Goal: Task Accomplishment & Management: Manage account settings

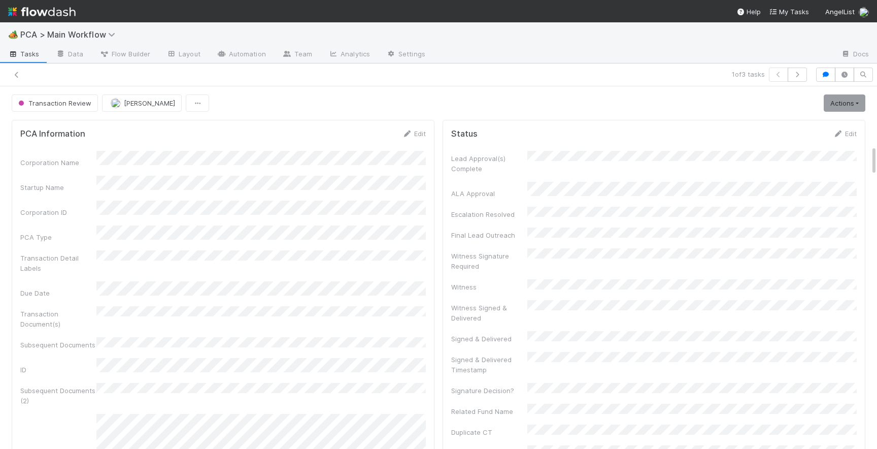
scroll to position [698, 0]
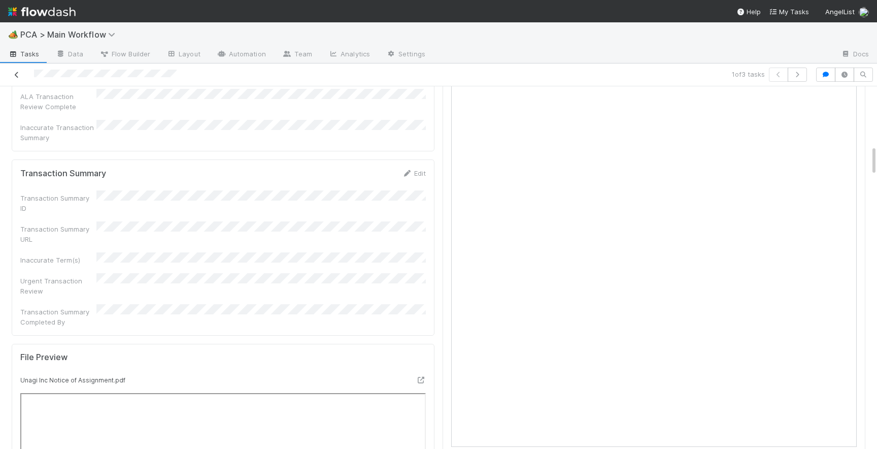
click at [16, 74] on icon at bounding box center [17, 75] width 10 height 7
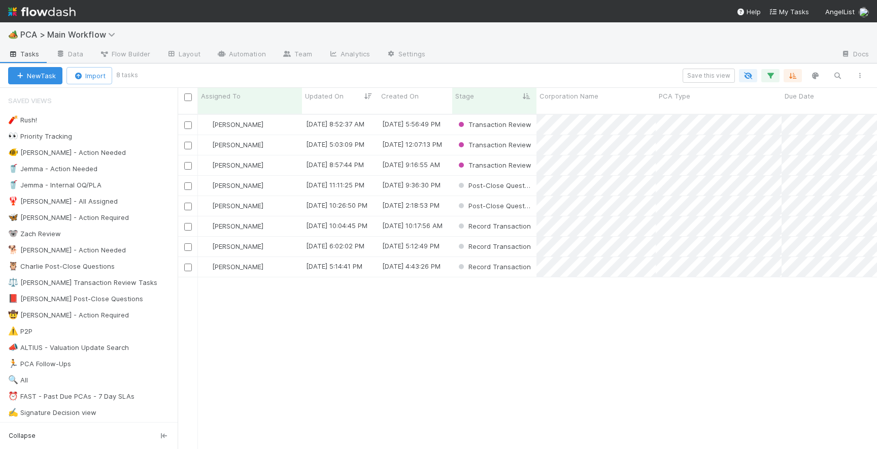
scroll to position [0, 1]
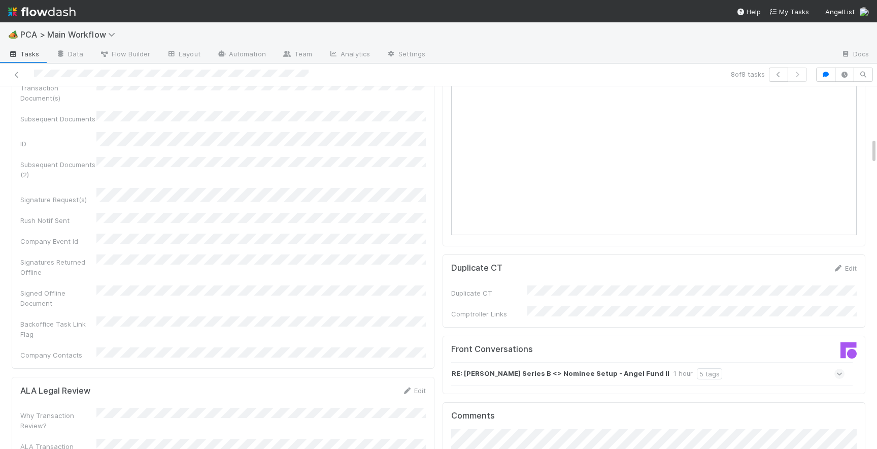
scroll to position [948, 0]
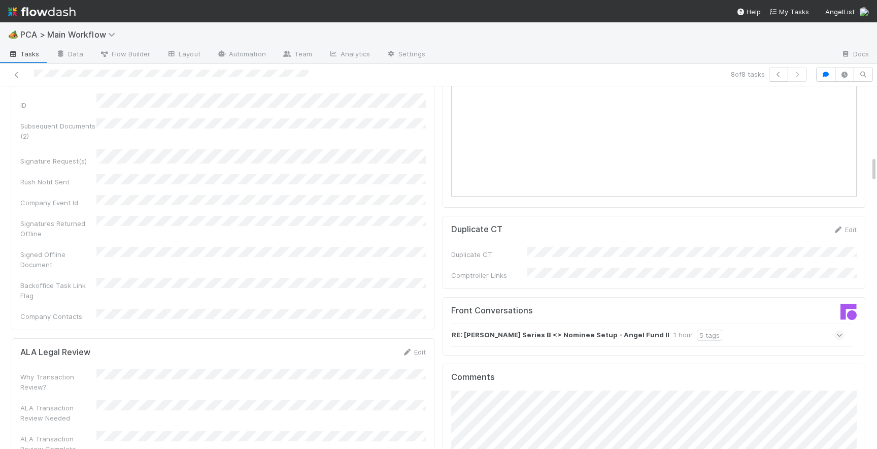
click at [840, 330] on icon at bounding box center [840, 335] width 7 height 10
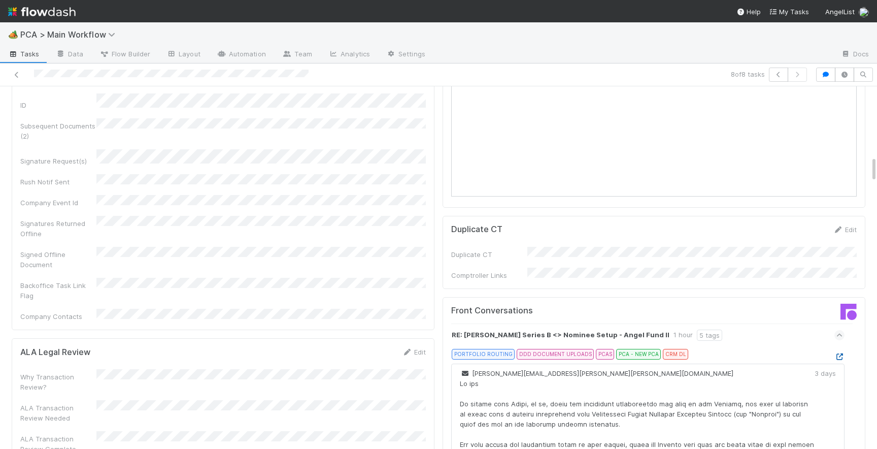
click at [837, 353] on icon at bounding box center [840, 356] width 10 height 7
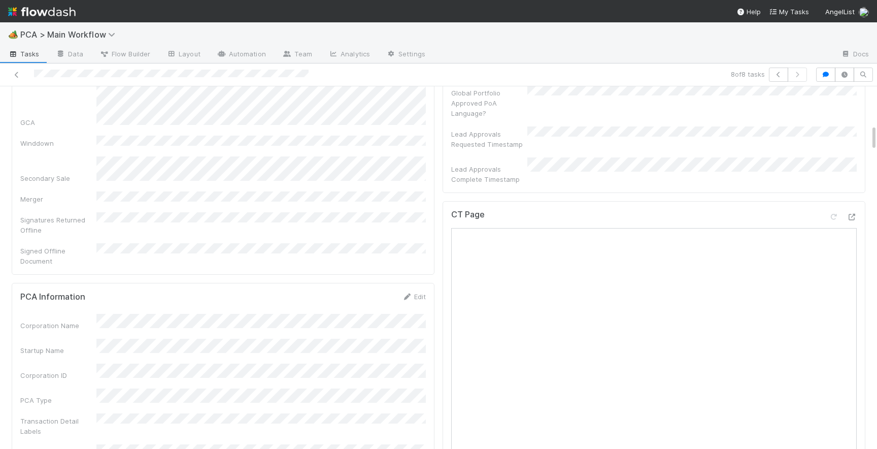
scroll to position [484, 0]
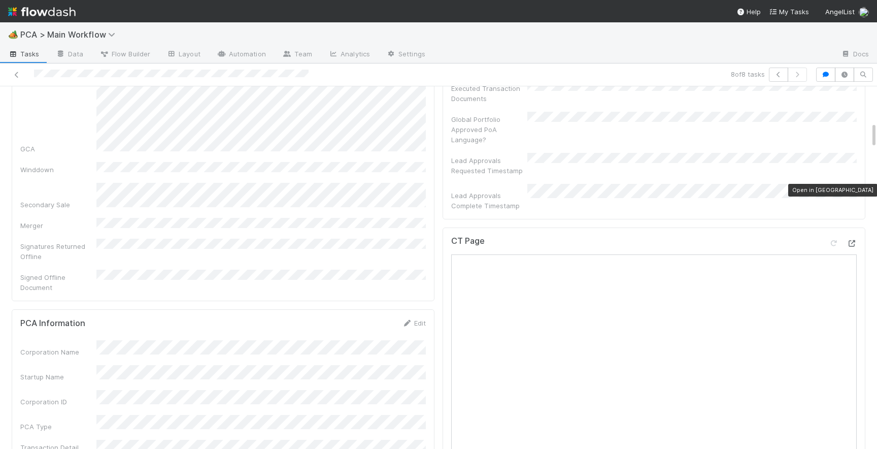
click at [856, 240] on icon at bounding box center [852, 243] width 10 height 7
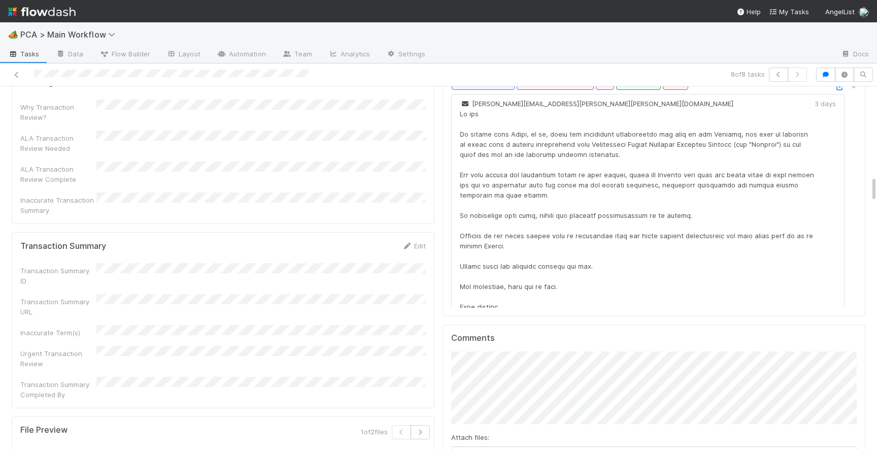
scroll to position [1222, 0]
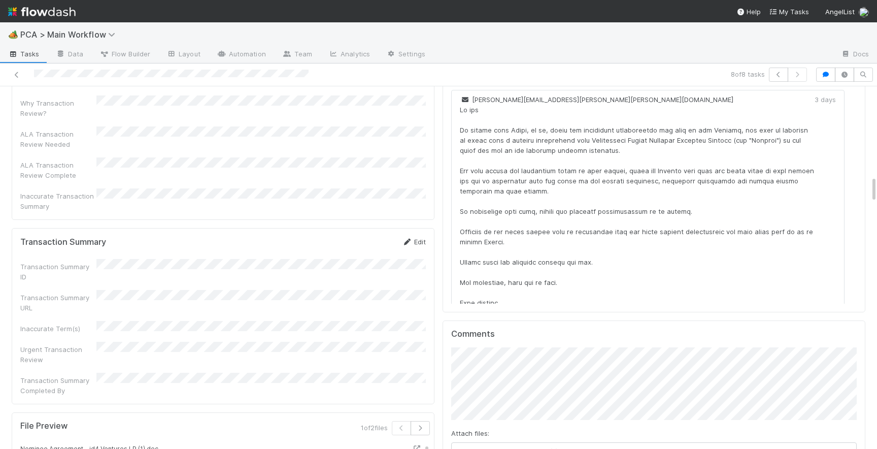
click at [418, 238] on link "Edit" at bounding box center [414, 242] width 24 height 8
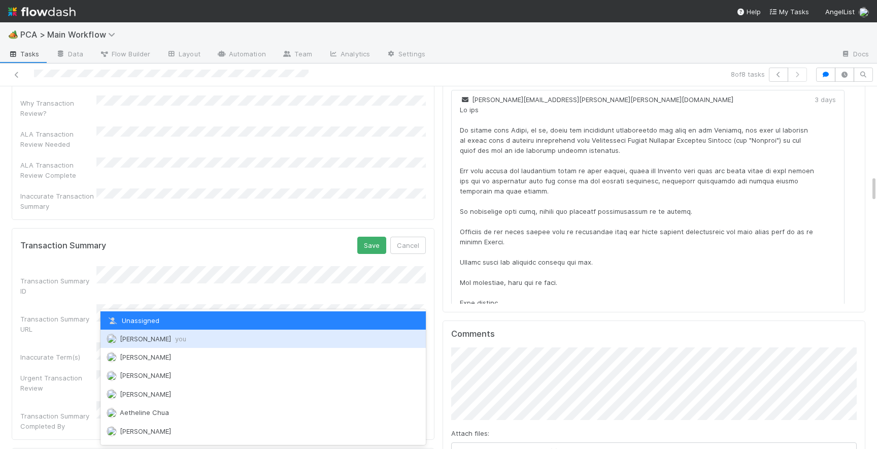
click at [149, 340] on span "[PERSON_NAME] you" at bounding box center [153, 339] width 67 height 8
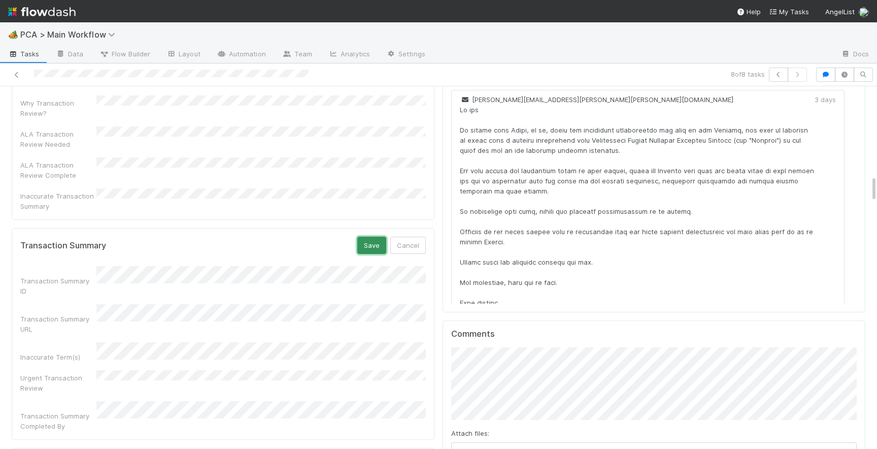
click at [364, 237] on button "Save" at bounding box center [371, 245] width 29 height 17
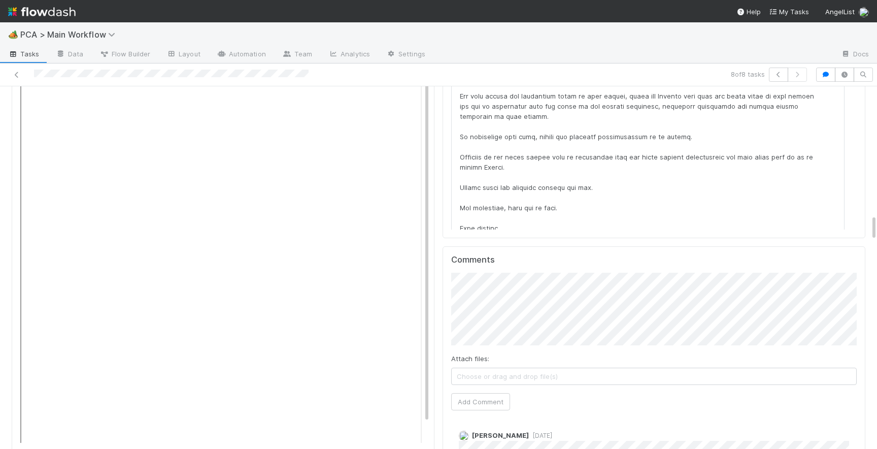
scroll to position [1749, 0]
click at [486, 392] on button "Add Comment" at bounding box center [480, 400] width 59 height 17
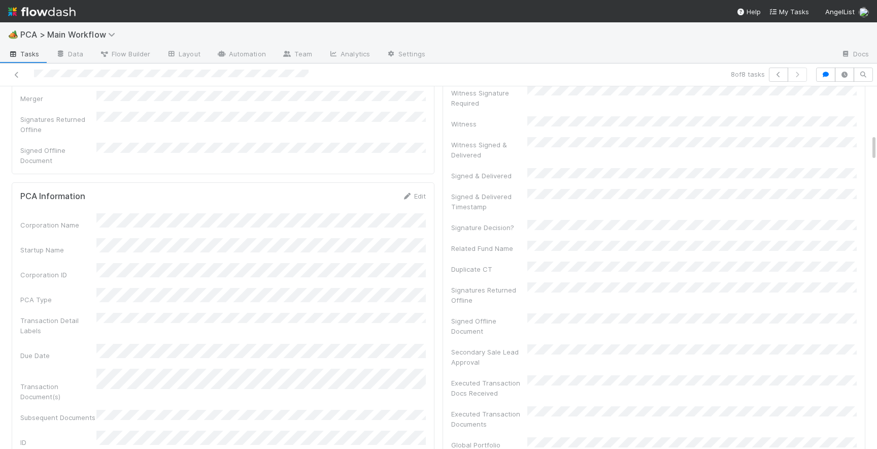
scroll to position [0, 0]
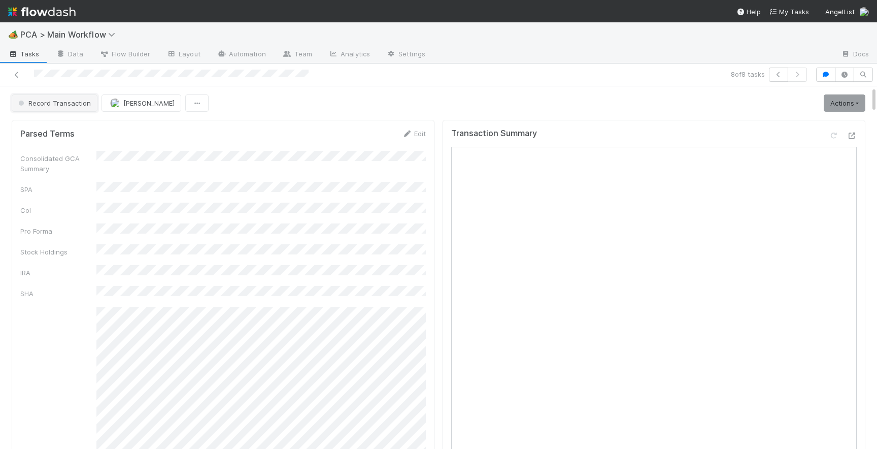
click at [64, 101] on span "Record Transaction" at bounding box center [53, 103] width 75 height 8
click at [66, 124] on div "RTBS" at bounding box center [79, 128] width 143 height 18
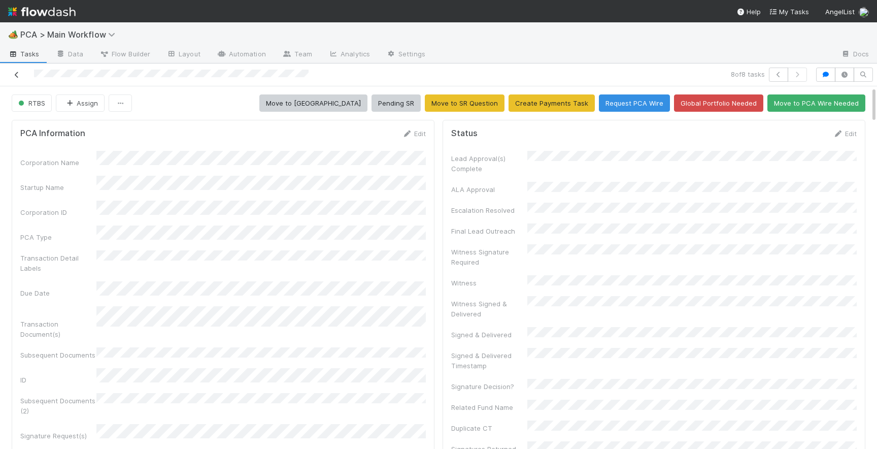
click at [15, 77] on icon at bounding box center [17, 75] width 10 height 7
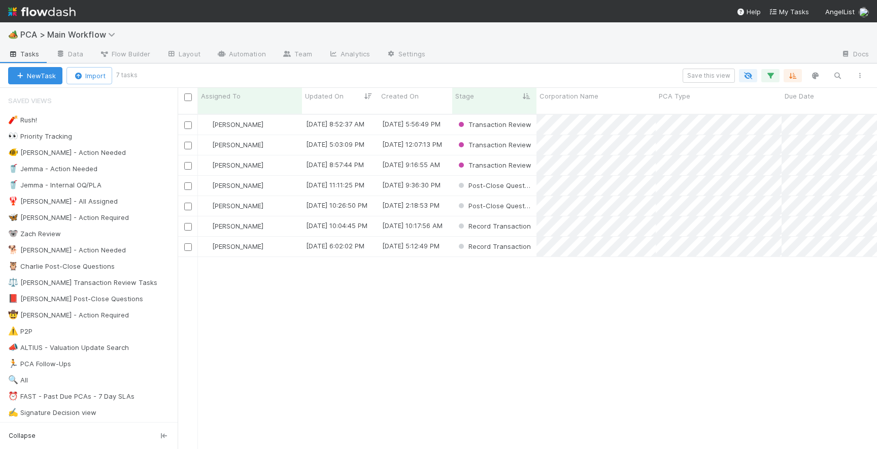
scroll to position [343, 700]
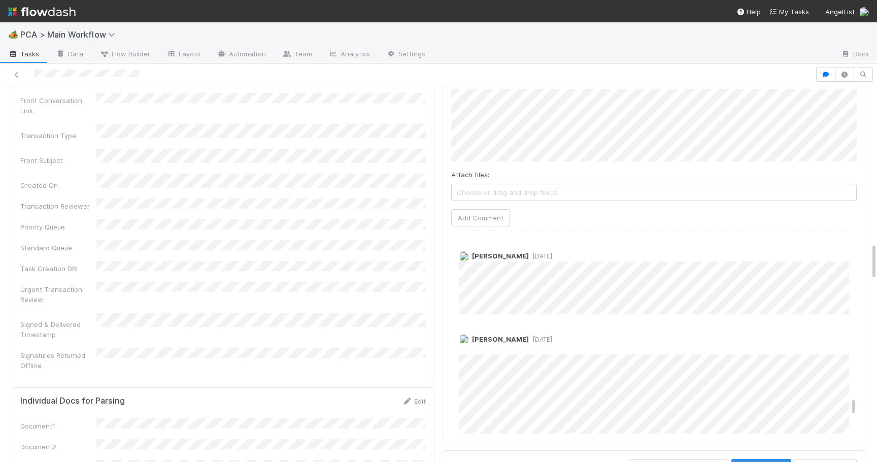
scroll to position [3654, 0]
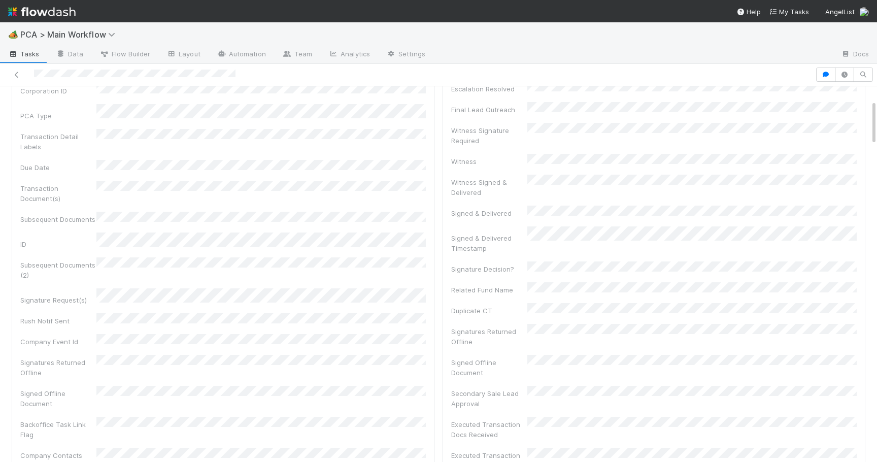
scroll to position [116, 0]
